Goal: Task Accomplishment & Management: Complete application form

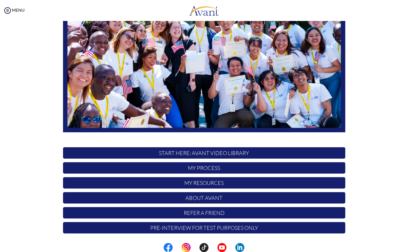
scroll to position [80, 0]
click at [315, 169] on p "My Process" at bounding box center [204, 167] width 282 height 11
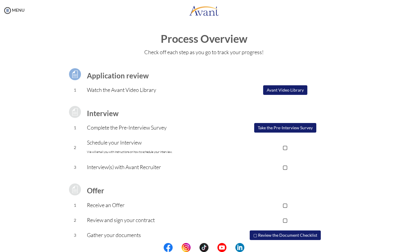
click at [302, 86] on button "Avant Video Library" at bounding box center [285, 90] width 44 height 10
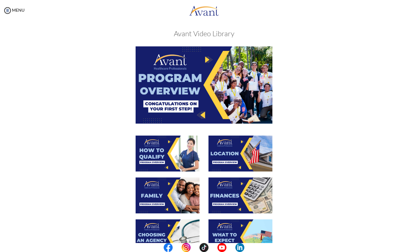
scroll to position [7, 0]
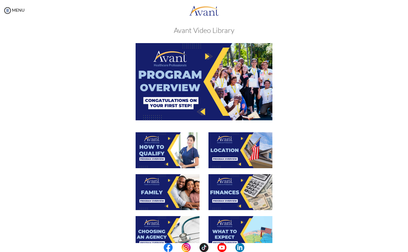
click at [185, 158] on img at bounding box center [168, 150] width 64 height 36
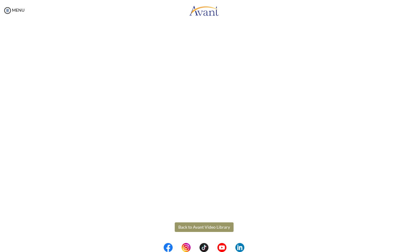
scroll to position [42, 0]
click at [226, 231] on body "Maintenance break. Please come back in 2 hours. MENU My Status What is the next…" at bounding box center [204, 126] width 408 height 252
click at [220, 227] on button "Back to Avant Video Library" at bounding box center [204, 227] width 59 height 10
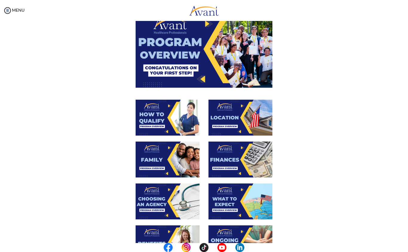
scroll to position [60, 0]
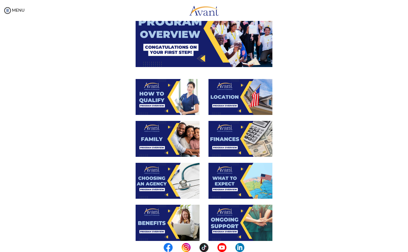
click at [232, 104] on img at bounding box center [241, 97] width 64 height 36
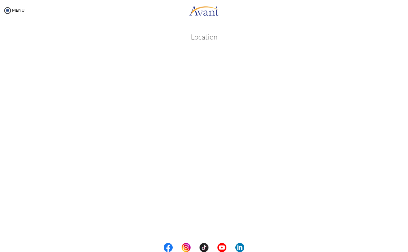
scroll to position [38, 0]
click at [203, 231] on body "Maintenance break. Please come back in 2 hours. MENU My Status What is the next…" at bounding box center [204, 126] width 408 height 252
click at [198, 230] on button "Back to Avant Video Library" at bounding box center [204, 232] width 59 height 10
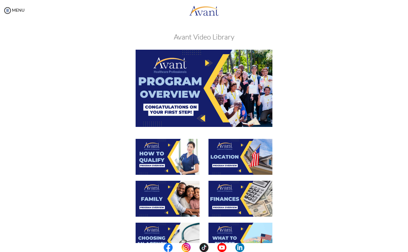
scroll to position [34, 0]
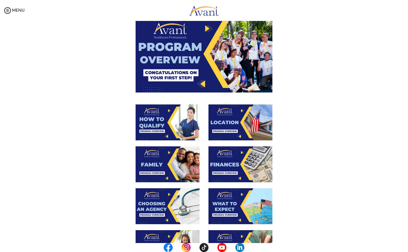
click at [175, 178] on img at bounding box center [168, 164] width 64 height 36
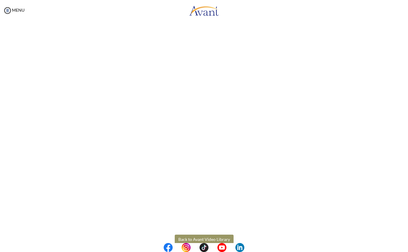
scroll to position [97, 0]
click at [218, 235] on body "Maintenance break. Please come back in 2 hours. MENU My Status What is the next…" at bounding box center [204, 126] width 408 height 252
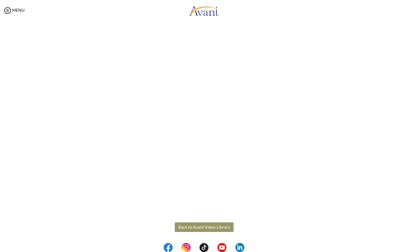
scroll to position [106, 0]
click at [216, 226] on button "Back to Avant Video Library" at bounding box center [204, 227] width 59 height 10
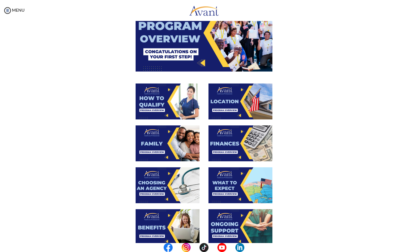
scroll to position [70, 0]
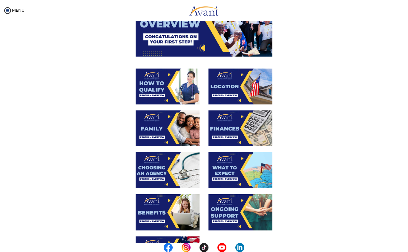
click at [259, 138] on img at bounding box center [241, 128] width 64 height 36
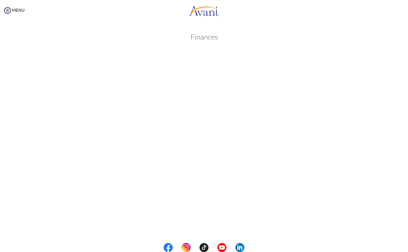
scroll to position [42, 0]
click at [219, 225] on body "Maintenance break. Please come back in 2 hours. MENU My Status What is the next…" at bounding box center [204, 126] width 408 height 252
click at [223, 227] on button "Back to Avant Video Library" at bounding box center [204, 227] width 59 height 10
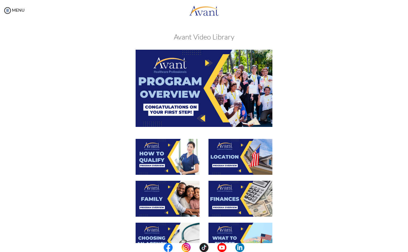
scroll to position [97, 0]
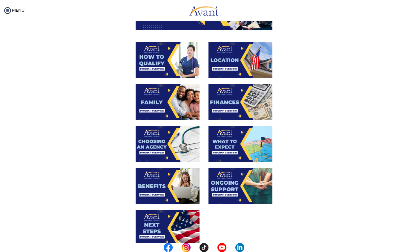
click at [187, 147] on img at bounding box center [168, 144] width 64 height 36
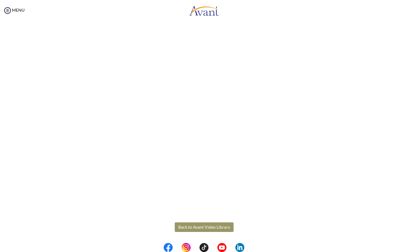
scroll to position [106, 0]
click at [206, 226] on body "Maintenance break. Please come back in 2 hours. MENU My Status What is the next…" at bounding box center [204, 126] width 408 height 252
click at [223, 228] on button "Back to Avant Video Library" at bounding box center [204, 227] width 59 height 10
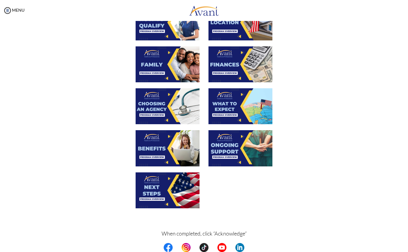
scroll to position [141, 0]
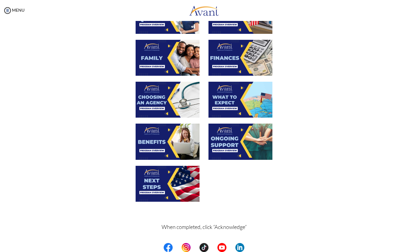
click at [243, 103] on img at bounding box center [241, 100] width 64 height 36
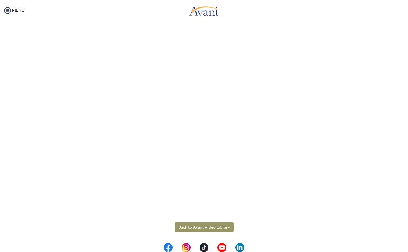
scroll to position [106, 0]
click at [212, 226] on body "Maintenance break. Please come back in 2 hours. MENU My Status What is the next…" at bounding box center [204, 126] width 408 height 252
click at [218, 226] on button "Back to Avant Video Library" at bounding box center [204, 227] width 59 height 10
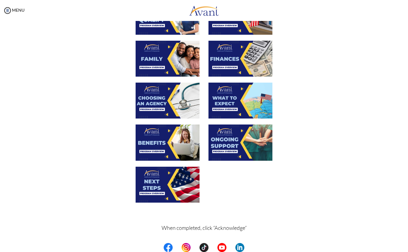
scroll to position [152, 0]
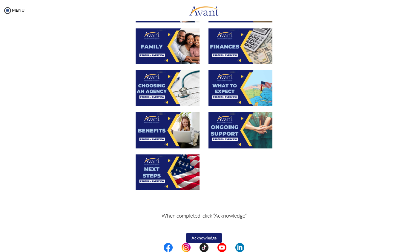
click at [226, 131] on img at bounding box center [241, 130] width 64 height 36
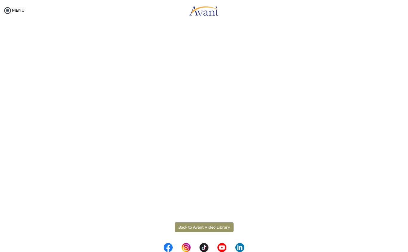
scroll to position [106, 0]
click at [220, 225] on body "Maintenance break. Please come back in 2 hours. MENU My Status What is the next…" at bounding box center [204, 126] width 408 height 252
click at [225, 226] on button "Back to Avant Video Library" at bounding box center [204, 227] width 59 height 10
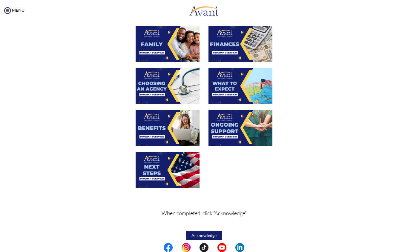
scroll to position [154, 0]
click at [178, 139] on img at bounding box center [168, 128] width 64 height 36
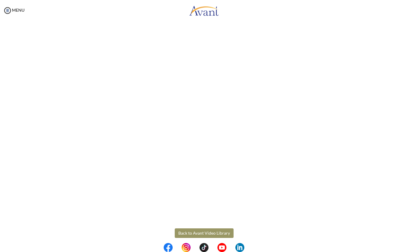
scroll to position [99, 0]
click at [225, 234] on body "Maintenance break. Please come back in 2 hours. MENU My Status What is the next…" at bounding box center [204, 126] width 408 height 252
click at [224, 234] on button "Back to Avant Video Library" at bounding box center [204, 234] width 59 height 10
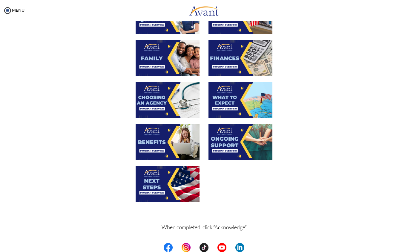
scroll to position [141, 0]
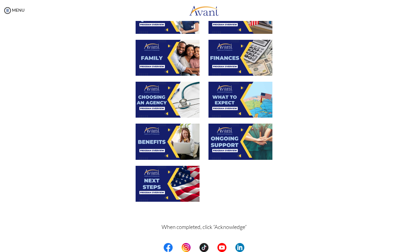
click at [186, 185] on img at bounding box center [168, 184] width 64 height 36
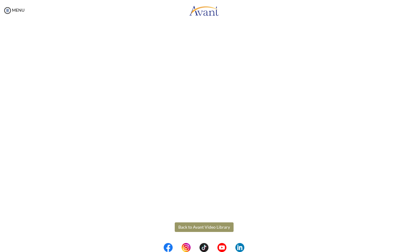
scroll to position [106, 0]
click at [218, 226] on body "Maintenance break. Please come back in 2 hours. MENU My Status What is the next…" at bounding box center [204, 126] width 408 height 252
click at [222, 226] on button "Back to Avant Video Library" at bounding box center [204, 227] width 59 height 10
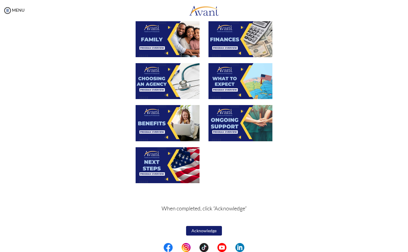
scroll to position [159, 0]
click at [214, 231] on button "Acknowledge" at bounding box center [204, 231] width 36 height 10
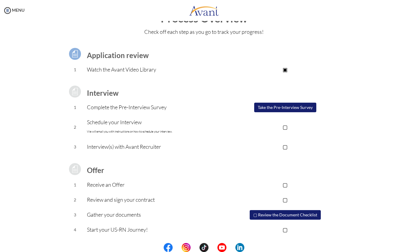
scroll to position [20, 0]
click at [297, 107] on button "Take the Pre-Interview Survey" at bounding box center [285, 108] width 62 height 10
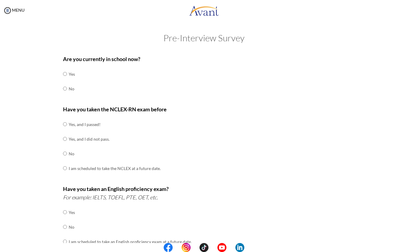
click at [65, 90] on input "radio" at bounding box center [65, 88] width 4 height 12
radio input "true"
click at [66, 122] on input "radio" at bounding box center [65, 124] width 4 height 12
radio input "true"
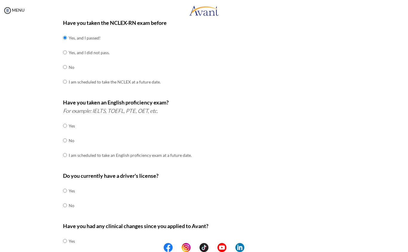
scroll to position [88, 0]
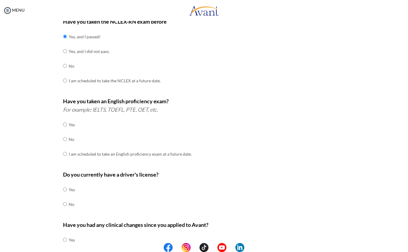
click at [32, 154] on div "Are you currently in school now? Yes No Have you taken the NCLEX-RN exam before…" at bounding box center [204, 122] width 350 height 316
click at [66, 137] on input "radio" at bounding box center [65, 139] width 4 height 12
radio input "true"
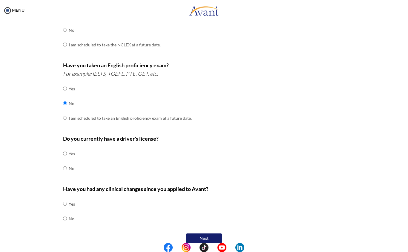
scroll to position [123, 0]
click at [66, 162] on input "radio" at bounding box center [65, 168] width 4 height 12
radio input "true"
click at [63, 215] on input "radio" at bounding box center [65, 218] width 4 height 12
radio input "true"
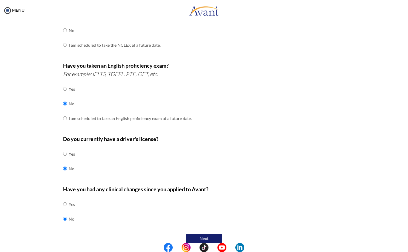
click at [212, 233] on button "Next" at bounding box center [204, 238] width 36 height 10
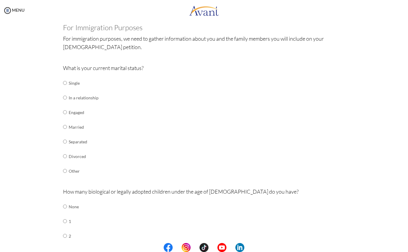
scroll to position [36, 0]
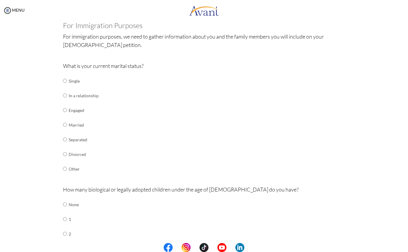
click at [65, 82] on input "radio" at bounding box center [65, 81] width 4 height 12
radio input "true"
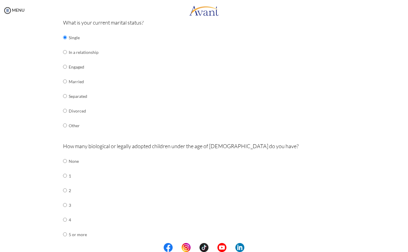
scroll to position [77, 0]
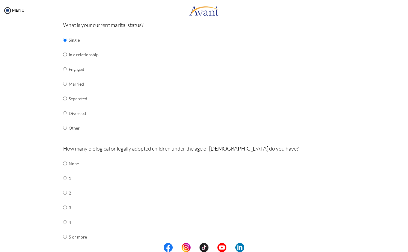
click at [65, 54] on input "radio" at bounding box center [65, 54] width 4 height 12
radio input "true"
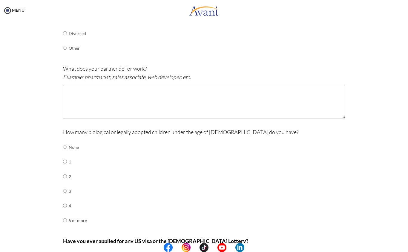
scroll to position [157, 0]
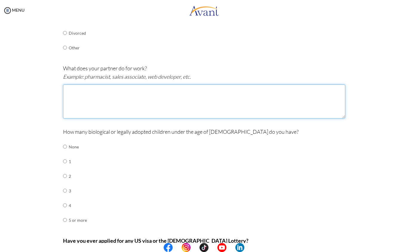
click at [84, 98] on textarea at bounding box center [204, 101] width 282 height 34
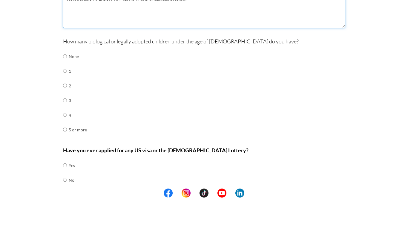
scroll to position [193, 0]
type textarea "He is a kitchen [PERSON_NAME] working in a healthcare facility."
click at [63, 104] on input "radio" at bounding box center [65, 110] width 4 height 12
radio input "true"
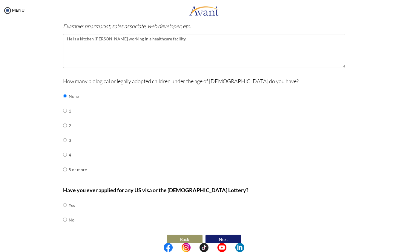
scroll to position [207, 0]
click at [67, 214] on input "radio" at bounding box center [65, 220] width 4 height 12
radio input "true"
click at [66, 199] on input "radio" at bounding box center [65, 205] width 4 height 12
radio input "true"
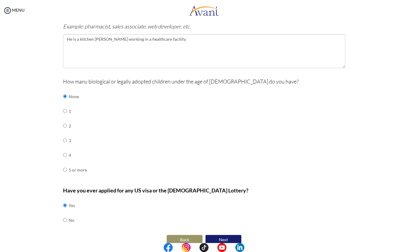
click at [234, 235] on button "Next" at bounding box center [224, 240] width 36 height 10
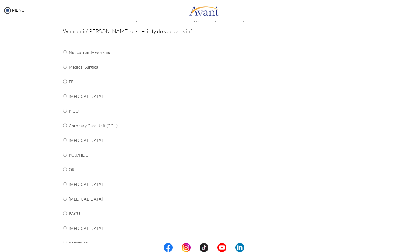
scroll to position [63, 0]
click at [65, 163] on input "radio" at bounding box center [65, 169] width 4 height 12
radio input "true"
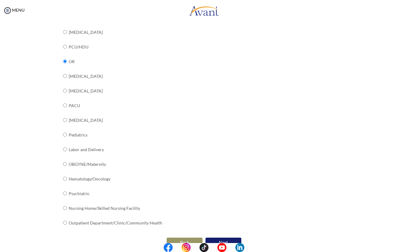
scroll to position [170, 0]
click at [221, 238] on button "Next" at bounding box center [224, 243] width 36 height 10
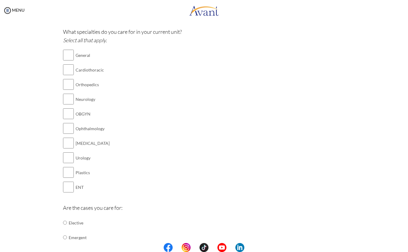
scroll to position [50, 0]
click at [69, 100] on input "checkbox" at bounding box center [68, 99] width 11 height 12
checkbox input "true"
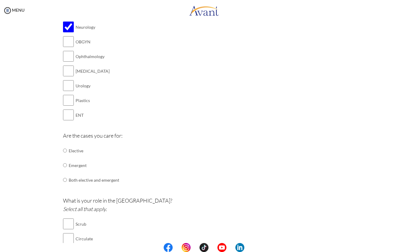
scroll to position [123, 0]
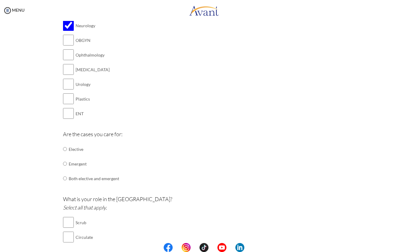
click at [64, 172] on input "radio" at bounding box center [65, 178] width 4 height 12
radio input "true"
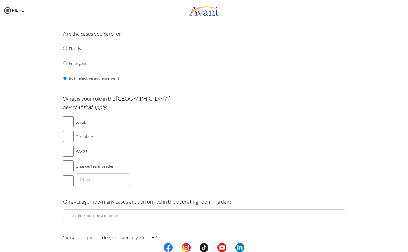
scroll to position [230, 0]
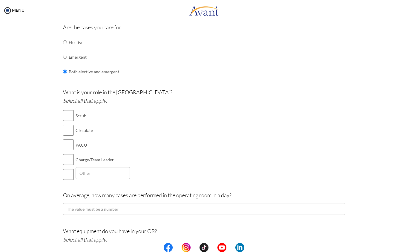
click at [69, 109] on input "checkbox" at bounding box center [68, 115] width 11 height 12
checkbox input "true"
click at [70, 126] on input "checkbox" at bounding box center [68, 130] width 11 height 12
checkbox input "true"
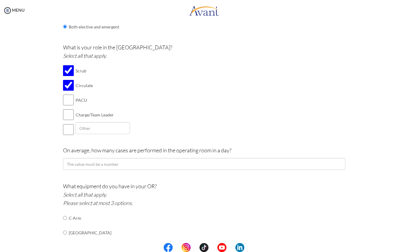
scroll to position [273, 0]
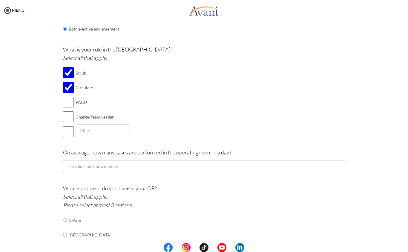
click at [71, 111] on input "checkbox" at bounding box center [68, 117] width 11 height 12
checkbox input "true"
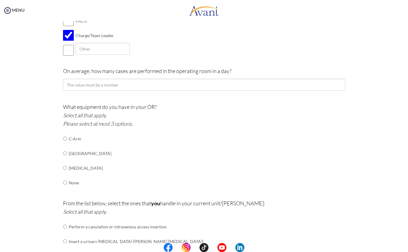
scroll to position [354, 0]
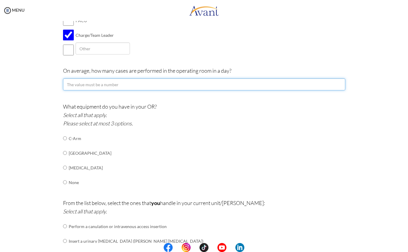
click at [69, 78] on input "number" at bounding box center [204, 84] width 282 height 12
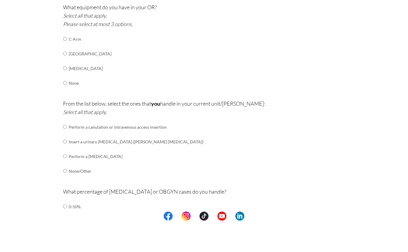
scroll to position [422, 0]
type input "3"
click at [64, 65] on input "radio" at bounding box center [65, 71] width 4 height 12
radio input "true"
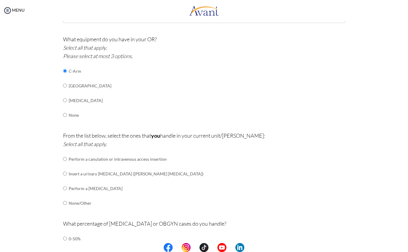
click at [65, 94] on input "radio" at bounding box center [65, 100] width 4 height 12
radio input "true"
click at [65, 65] on input "radio" at bounding box center [65, 71] width 4 height 12
radio input "true"
click at [64, 79] on input "radio" at bounding box center [65, 85] width 4 height 12
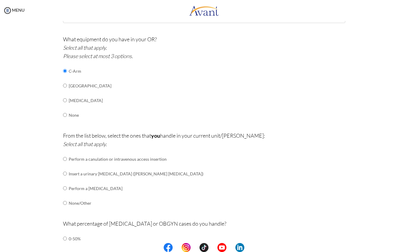
radio input "true"
click at [63, 94] on input "radio" at bounding box center [65, 100] width 4 height 12
radio input "true"
click at [64, 65] on input "radio" at bounding box center [65, 71] width 4 height 12
radio input "true"
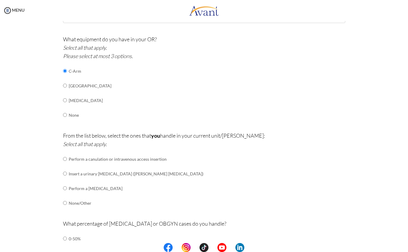
click at [64, 79] on input "radio" at bounding box center [65, 85] width 4 height 12
radio input "true"
click at [65, 94] on input "radio" at bounding box center [65, 100] width 4 height 12
radio input "true"
click at [66, 109] on input "radio" at bounding box center [65, 115] width 4 height 12
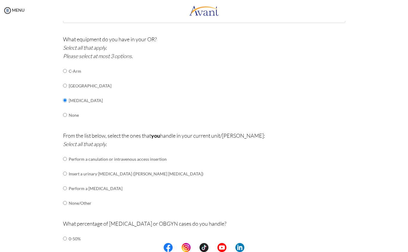
radio input "true"
click at [65, 94] on input "radio" at bounding box center [65, 100] width 4 height 12
radio input "true"
click at [67, 79] on input "radio" at bounding box center [65, 85] width 4 height 12
radio input "true"
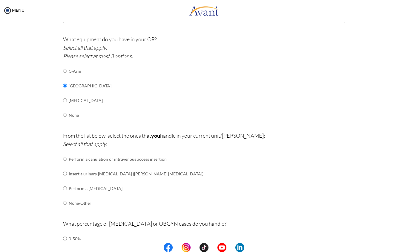
click at [66, 65] on input "radio" at bounding box center [65, 71] width 4 height 12
radio input "true"
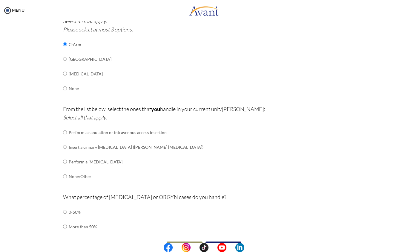
scroll to position [448, 0]
click at [65, 141] on input "radio" at bounding box center [65, 147] width 4 height 12
radio input "true"
click at [11, 9] on img at bounding box center [7, 10] width 9 height 9
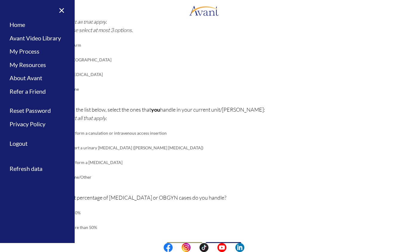
click at [307, 56] on div "What equipment do you have in your OR? Select all that apply. Please select at …" at bounding box center [204, 55] width 282 height 93
click at [304, 73] on div "What equipment do you have in your OR? Select all that apply. Please select at …" at bounding box center [204, 55] width 282 height 93
click at [61, 12] on link "×" at bounding box center [58, 10] width 18 height 20
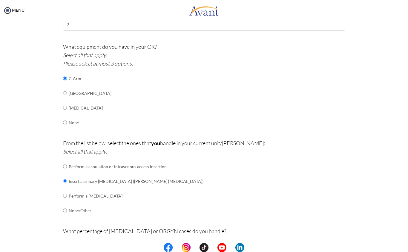
scroll to position [405, 0]
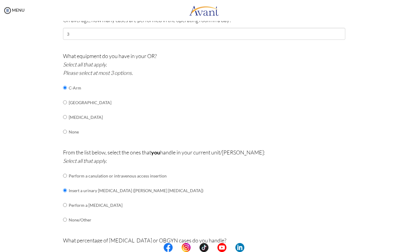
click at [64, 96] on input "radio" at bounding box center [65, 102] width 4 height 12
radio input "true"
click at [63, 82] on input "radio" at bounding box center [65, 88] width 4 height 12
radio input "true"
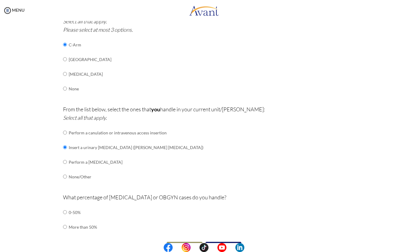
scroll to position [448, 0]
click at [66, 206] on input "radio" at bounding box center [65, 212] width 4 height 12
radio input "true"
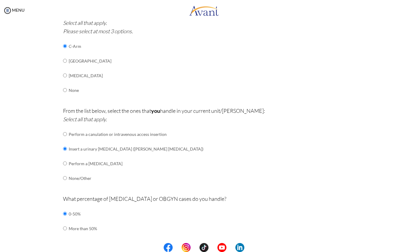
click at [221, 243] on button "Submit" at bounding box center [224, 248] width 36 height 10
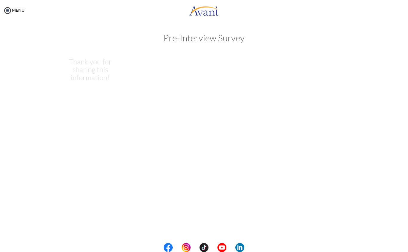
scroll to position [0, 0]
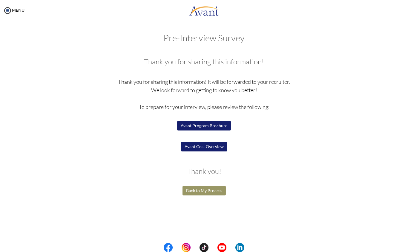
click at [196, 186] on button "Back to My Process" at bounding box center [204, 191] width 43 height 10
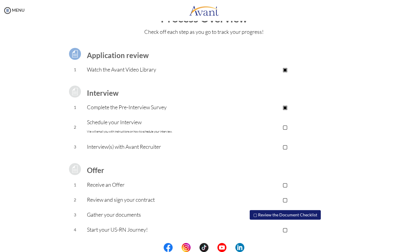
scroll to position [20, 0]
click at [281, 129] on p "▢" at bounding box center [285, 127] width 120 height 8
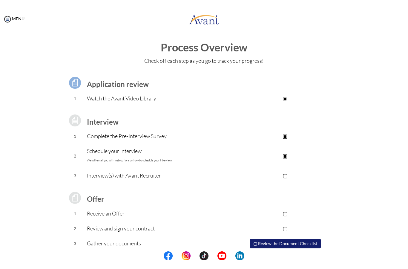
scroll to position [0, 0]
